Goal: Obtain resource: Obtain resource

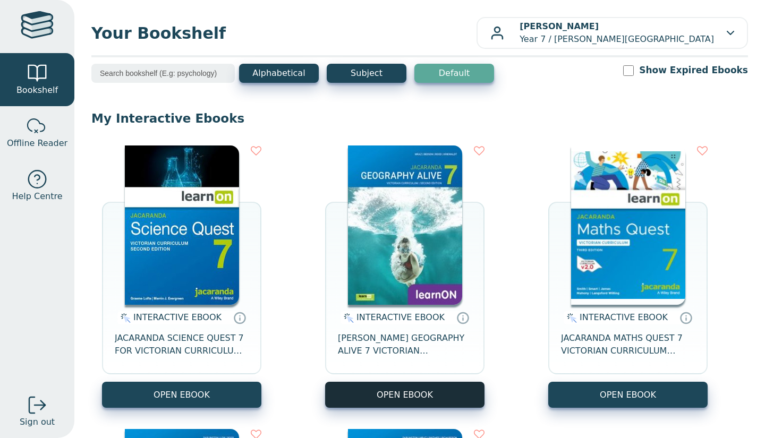
click at [353, 398] on button "OPEN EBOOK" at bounding box center [404, 395] width 159 height 26
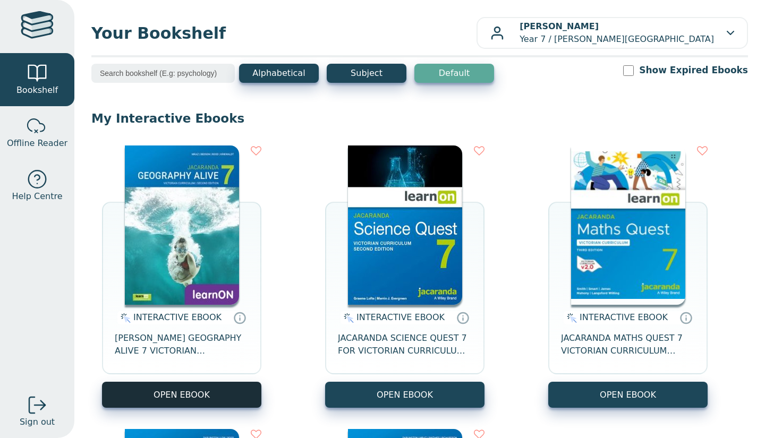
click at [188, 404] on button "OPEN EBOOK" at bounding box center [181, 395] width 159 height 26
click at [215, 400] on button "OPEN EBOOK" at bounding box center [181, 395] width 159 height 26
